Goal: Learn about a topic

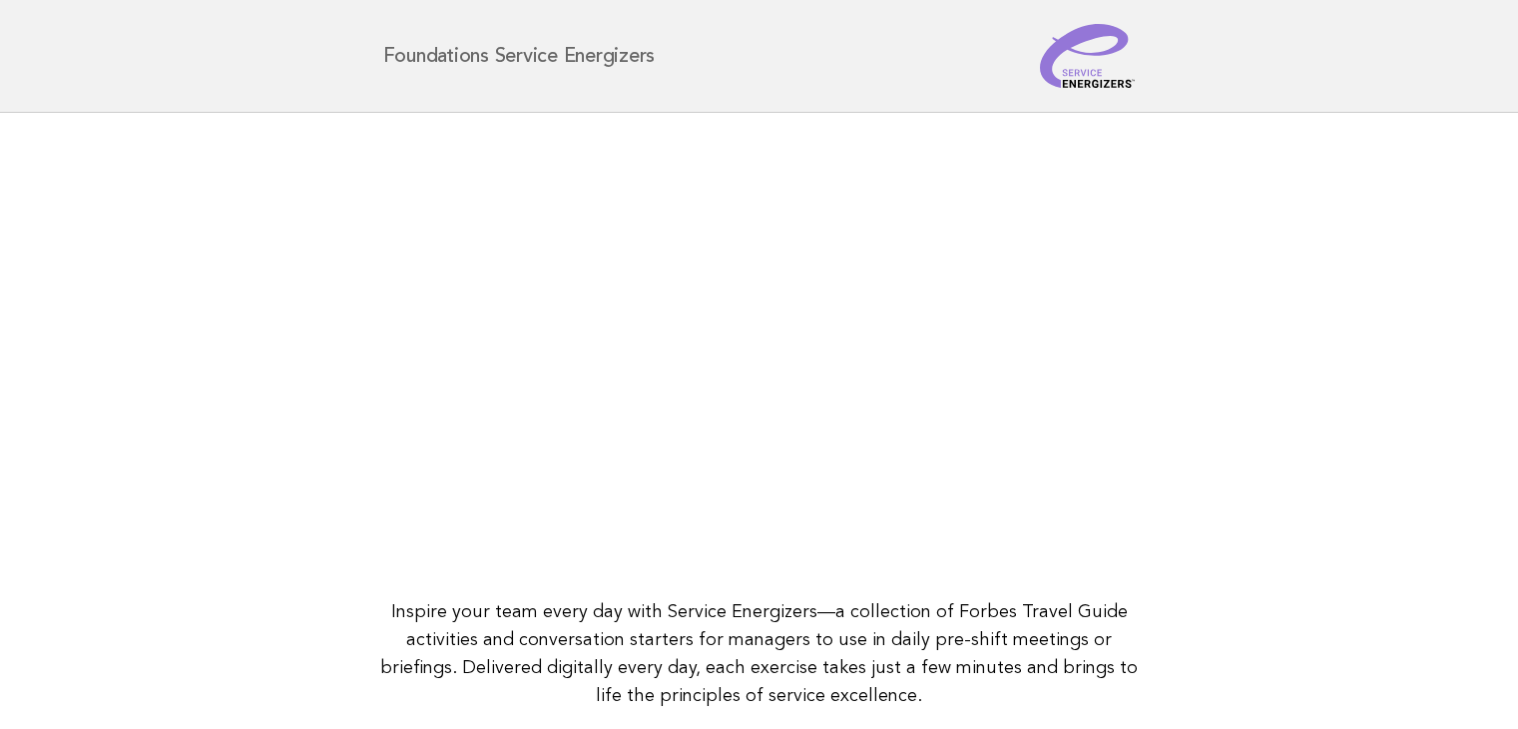
scroll to position [257, 0]
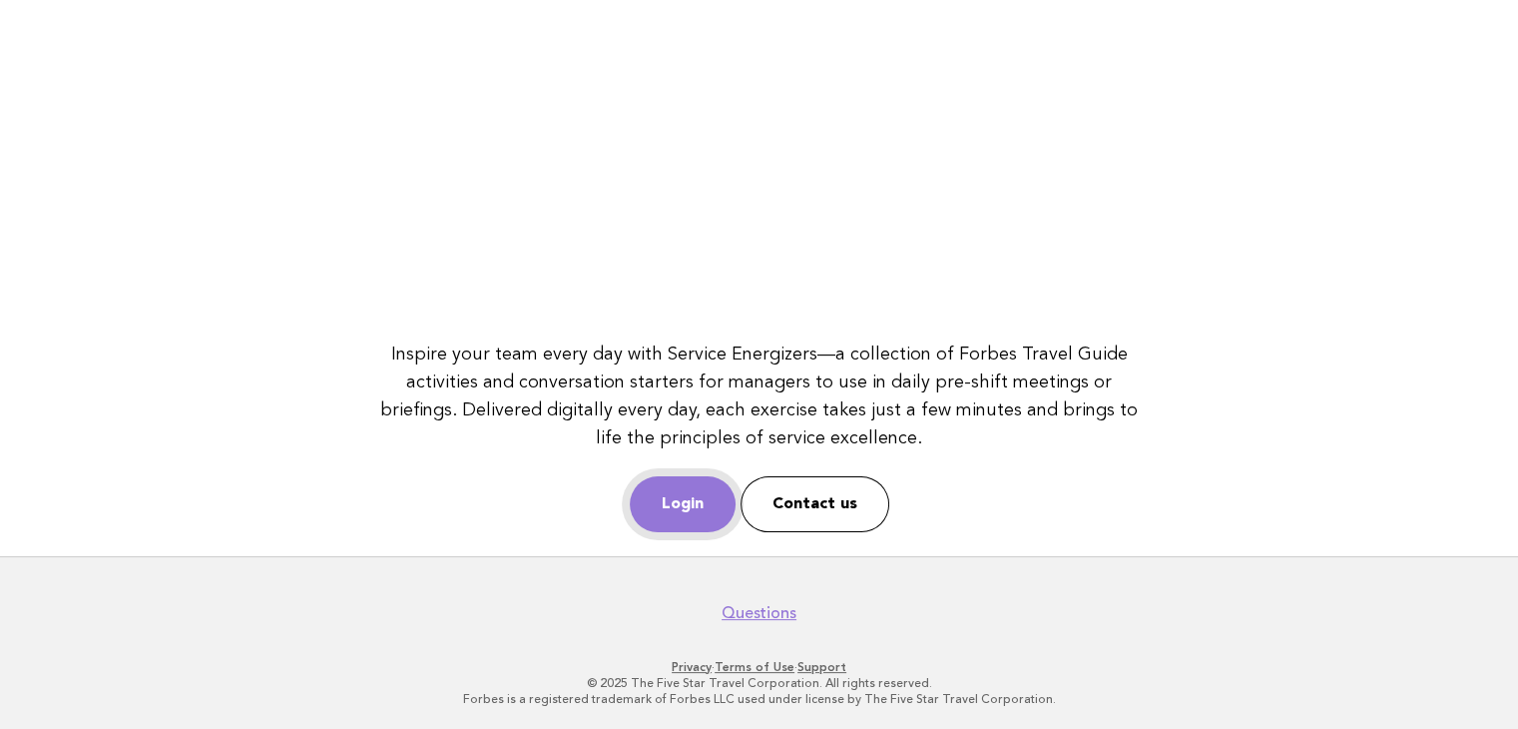
click at [671, 494] on link "Login" at bounding box center [683, 504] width 106 height 56
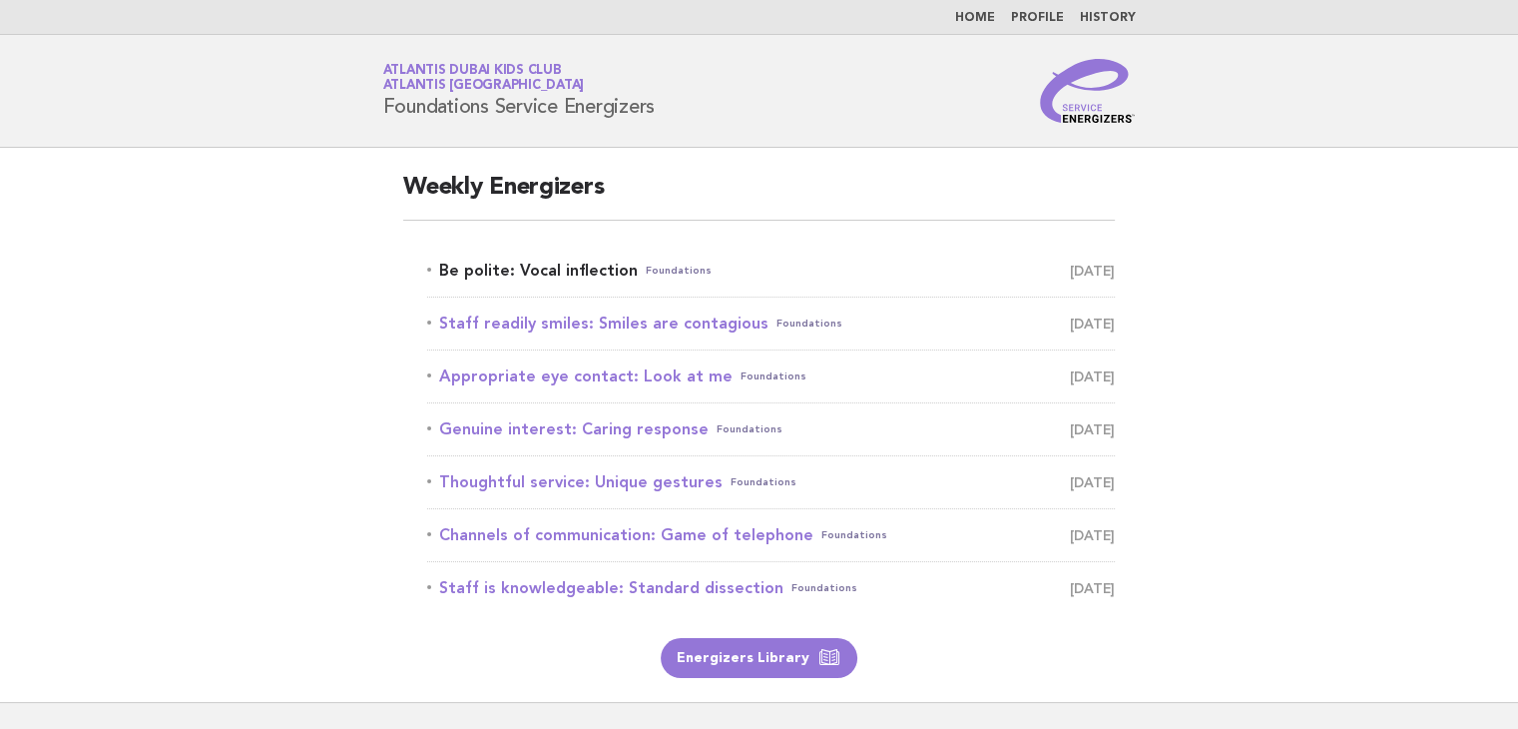
click at [600, 266] on link "Be polite: Vocal inflection Foundations August 24" at bounding box center [771, 270] width 688 height 28
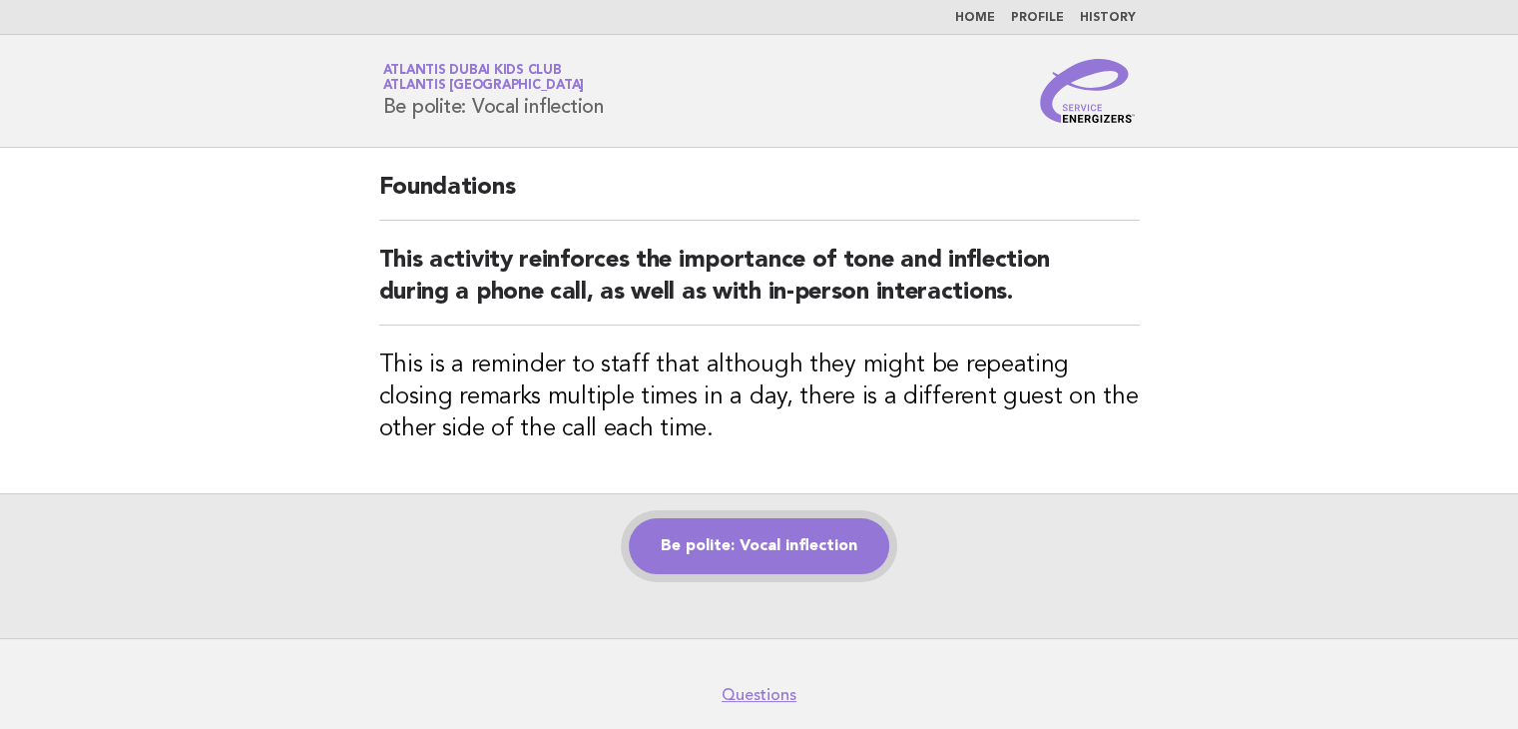
click at [738, 524] on link "Be polite: Vocal inflection" at bounding box center [759, 546] width 260 height 56
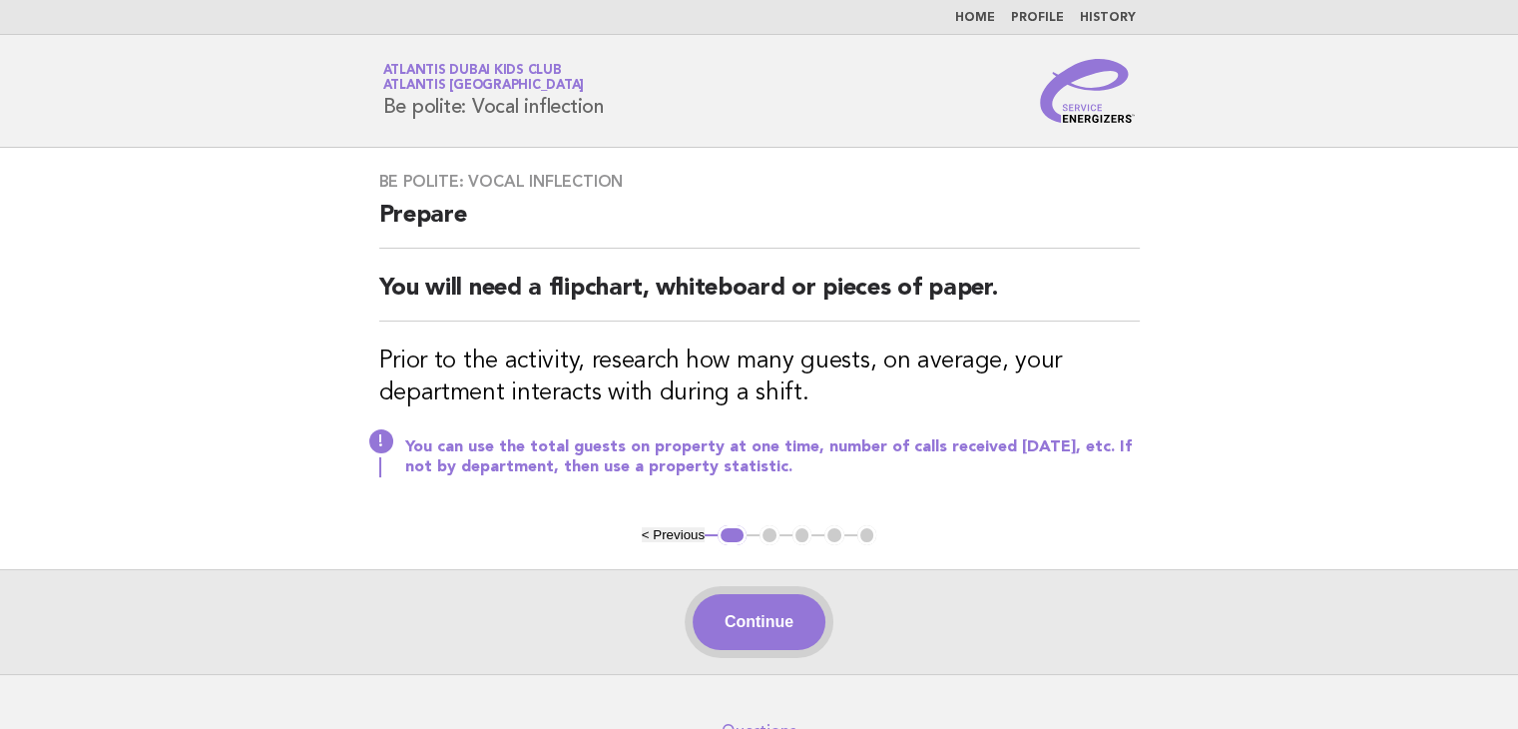
click at [741, 623] on button "Continue" at bounding box center [759, 622] width 133 height 56
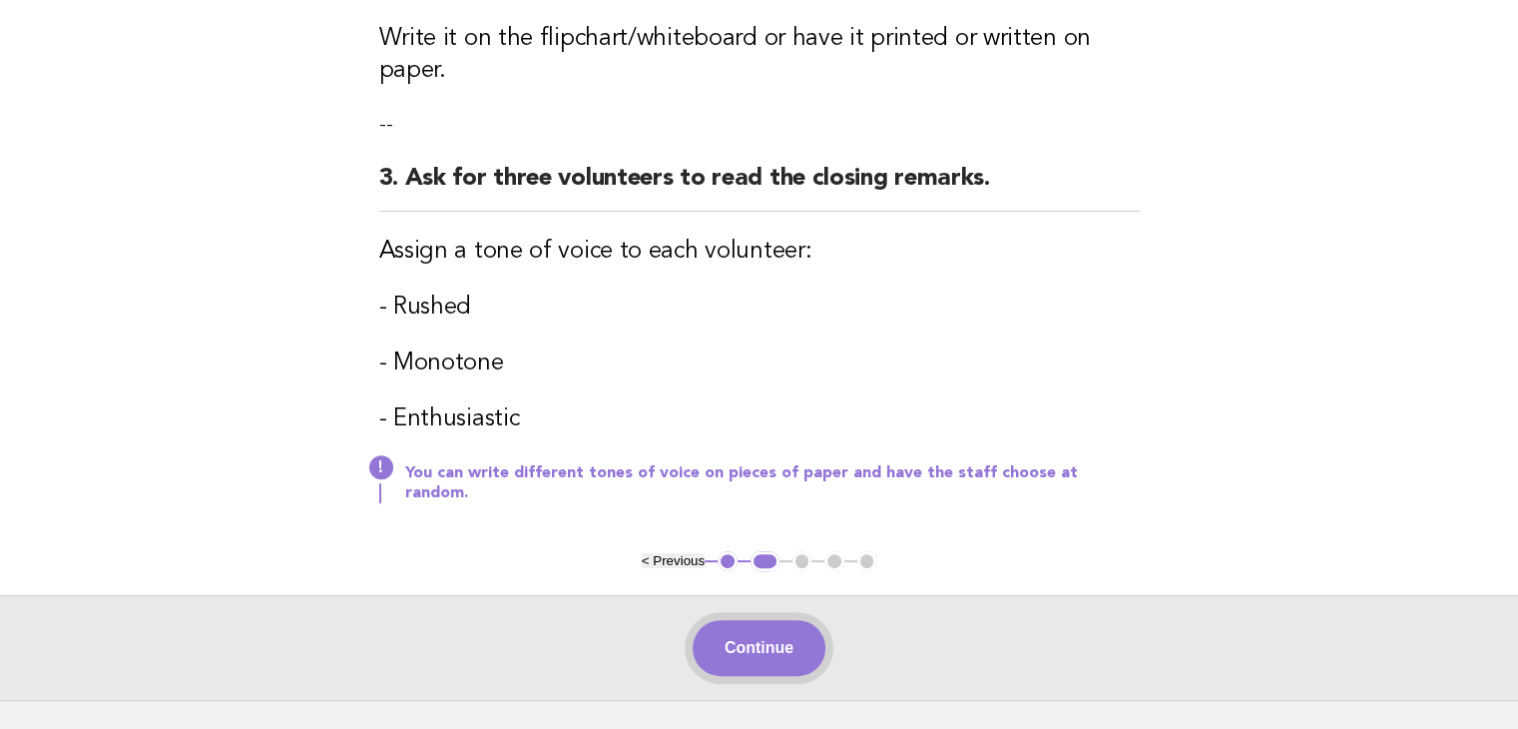
click at [749, 636] on button "Continue" at bounding box center [759, 648] width 133 height 56
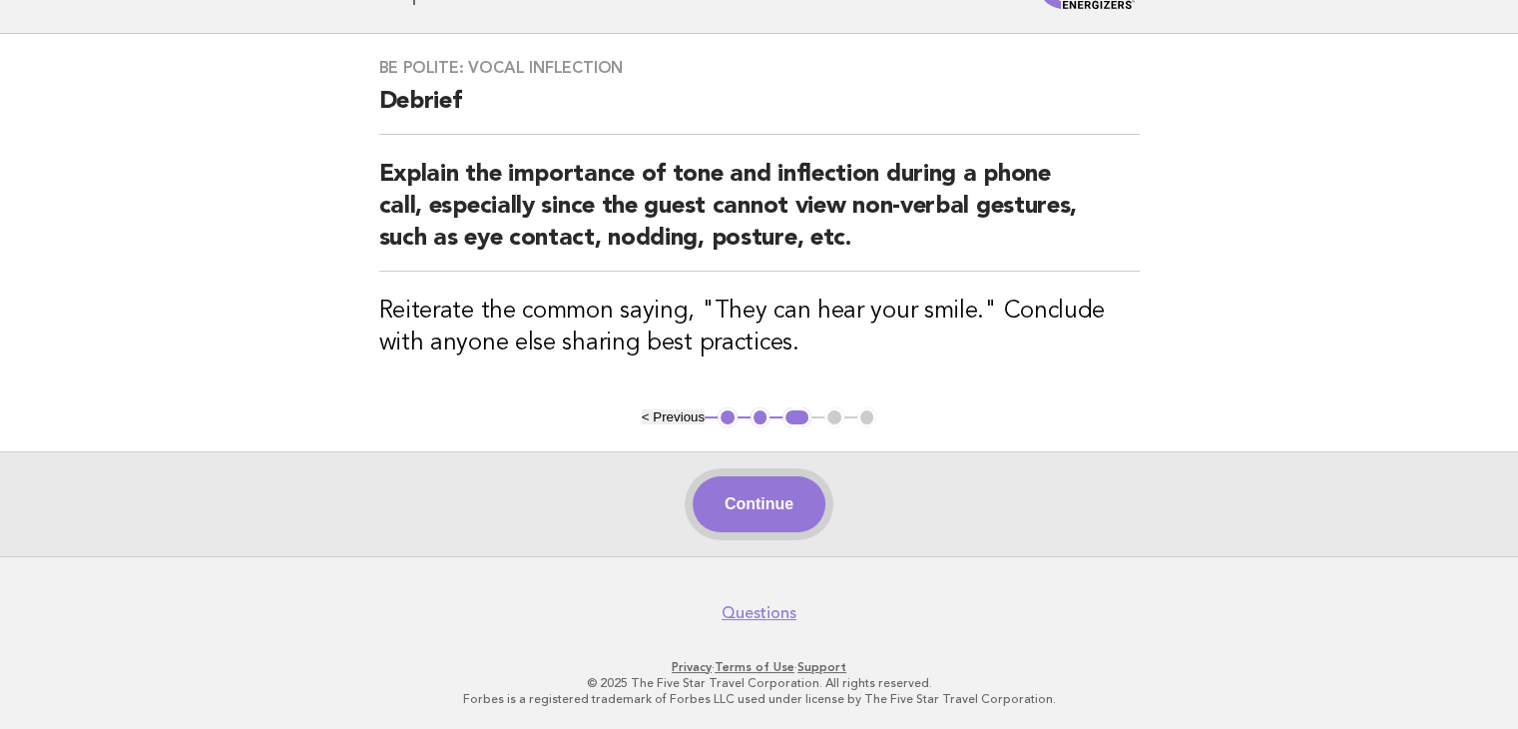
click at [792, 521] on button "Continue" at bounding box center [759, 504] width 133 height 56
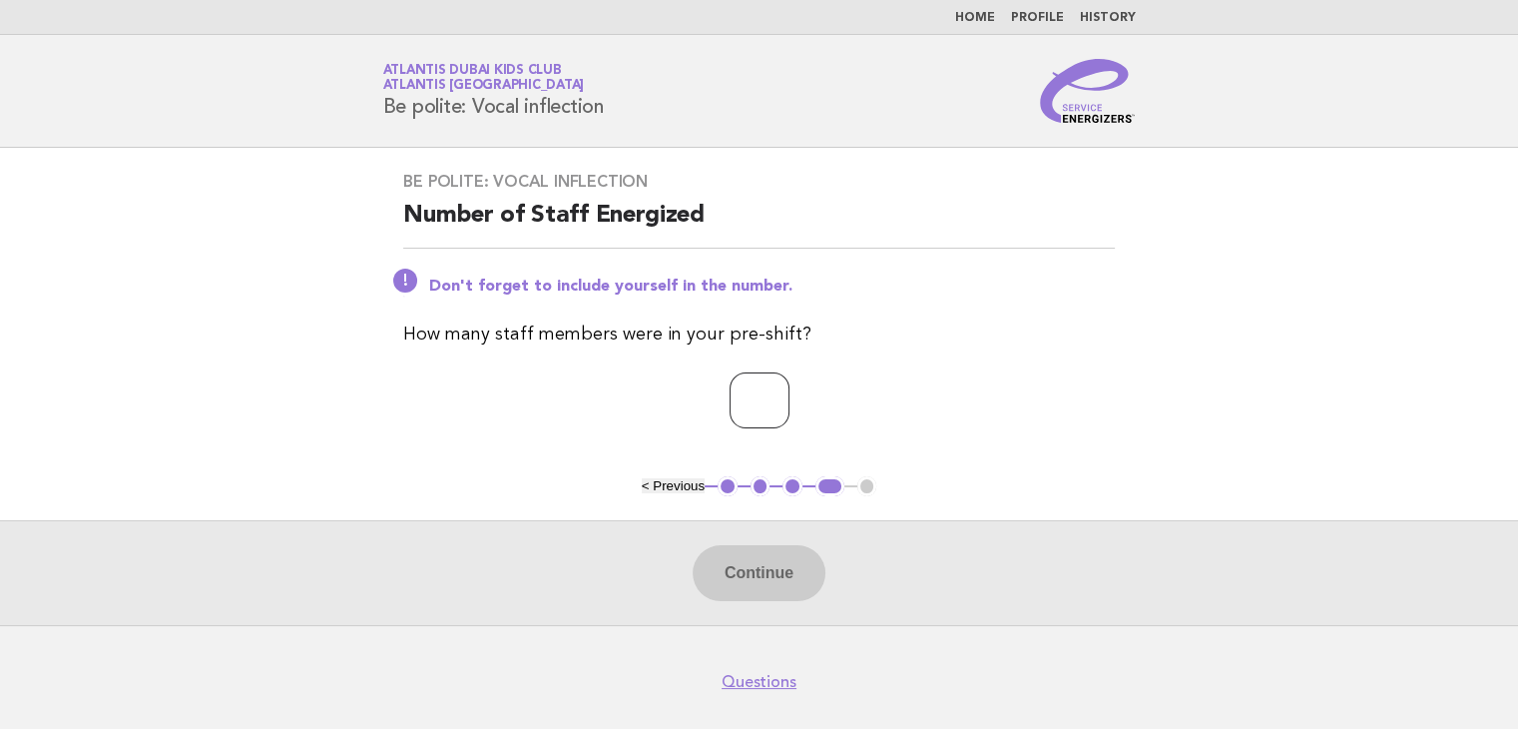
click at [789, 417] on input "number" at bounding box center [760, 400] width 60 height 56
type input "*"
click at [769, 572] on button "Continue" at bounding box center [759, 573] width 133 height 56
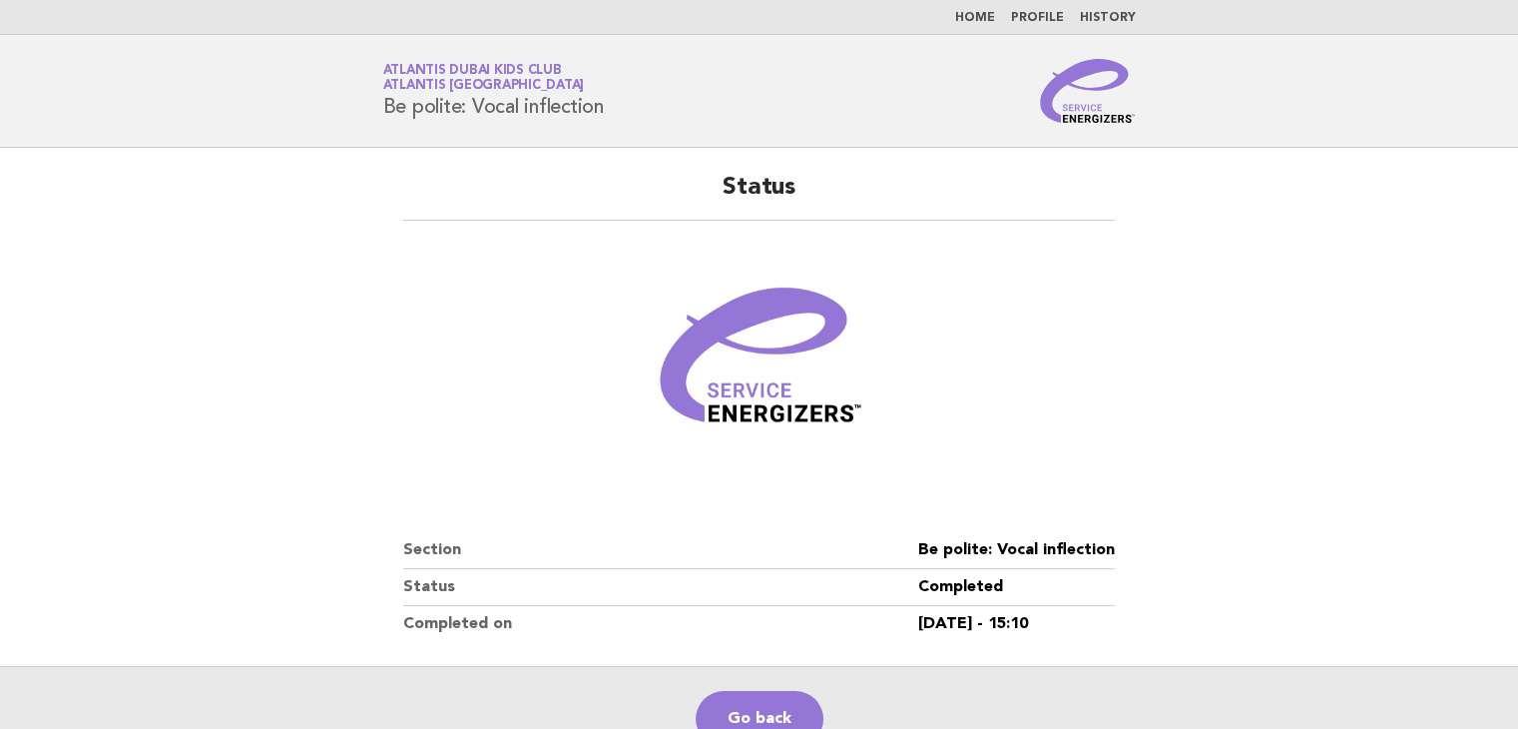
click at [335, 221] on main "Status Section Be polite: Vocal inflection Status Completed Completed on 24/Aug…" at bounding box center [759, 459] width 1518 height 623
